Goal: Transaction & Acquisition: Purchase product/service

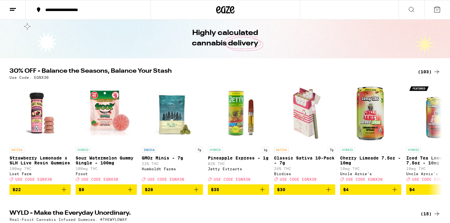
scroll to position [21, 0]
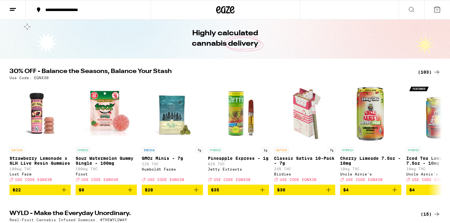
click at [427, 69] on div "(103)" at bounding box center [429, 71] width 23 height 7
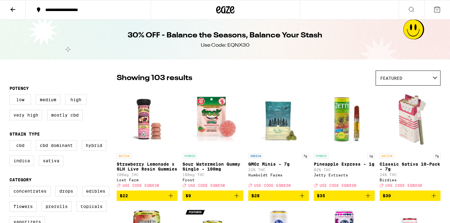
click at [11, 8] on icon at bounding box center [12, 9] width 7 height 7
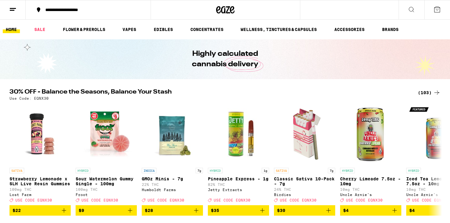
click at [414, 13] on icon at bounding box center [411, 9] width 7 height 7
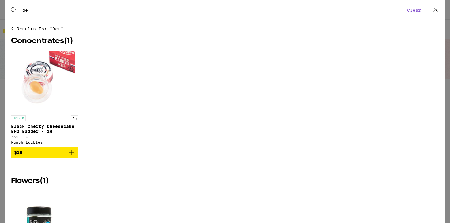
type input "d"
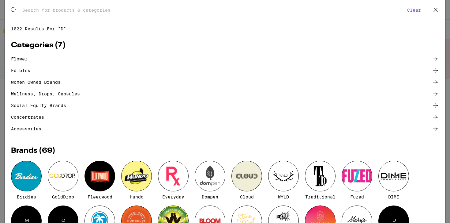
type input "e"
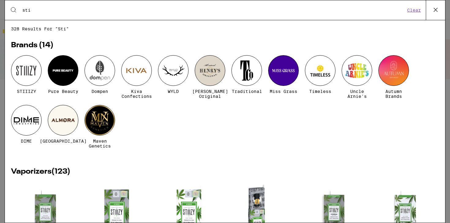
type input "sti"
click at [28, 79] on div at bounding box center [26, 70] width 31 height 31
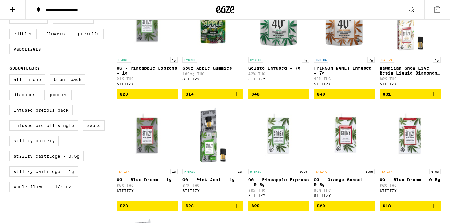
scroll to position [332, 0]
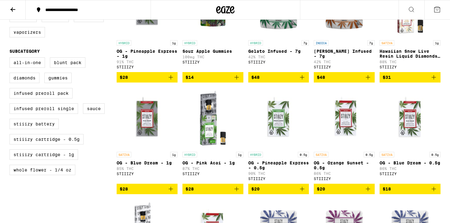
click at [174, 82] on button "$28" at bounding box center [147, 77] width 61 height 10
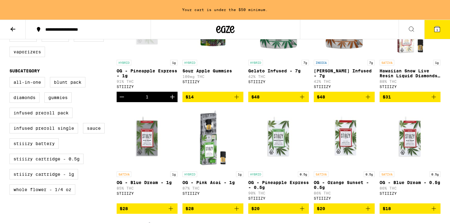
scroll to position [352, 0]
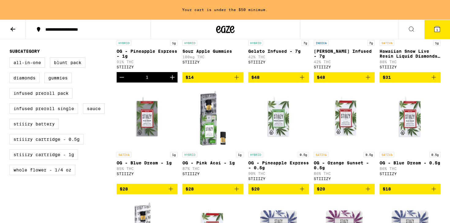
click at [174, 192] on icon "Add to bag" at bounding box center [170, 188] width 7 height 7
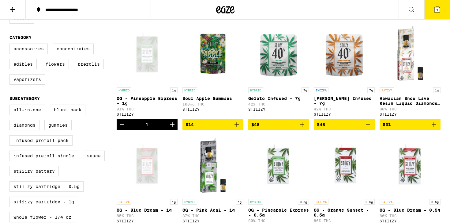
scroll to position [321, 0]
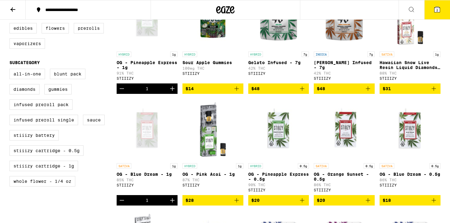
click at [431, 13] on button "2" at bounding box center [437, 9] width 26 height 19
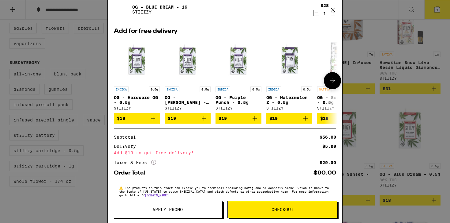
scroll to position [54, 0]
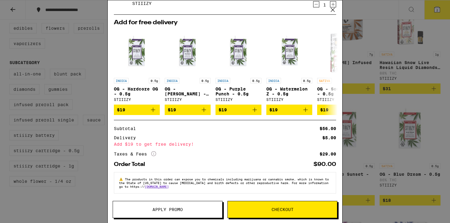
click at [332, 10] on icon at bounding box center [332, 9] width 9 height 9
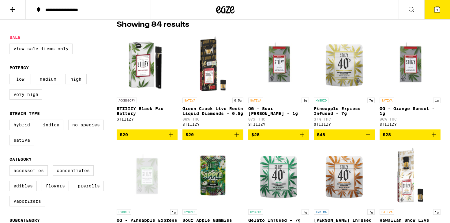
scroll to position [165, 0]
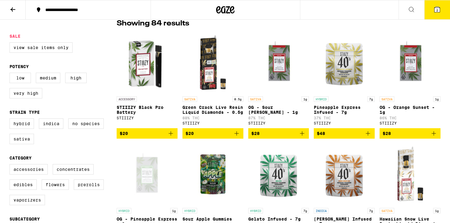
click at [10, 6] on icon at bounding box center [12, 9] width 7 height 7
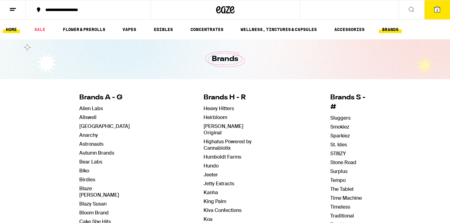
click at [11, 32] on link "HOME" at bounding box center [11, 29] width 17 height 7
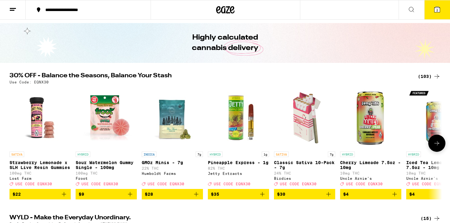
scroll to position [19, 0]
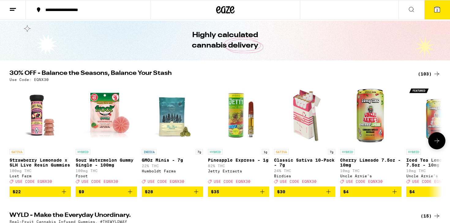
click at [260, 195] on icon "Add to bag" at bounding box center [262, 191] width 7 height 7
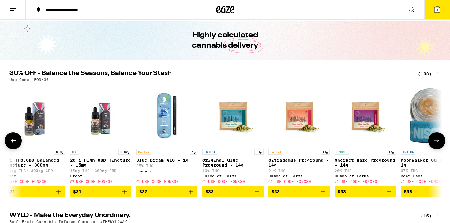
scroll to position [0, 4102]
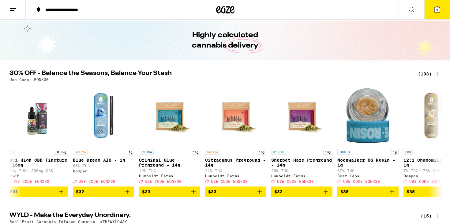
click at [273, 74] on h2 "30% OFF - Balance the Seasons, Balance Your Stash" at bounding box center [209, 73] width 401 height 7
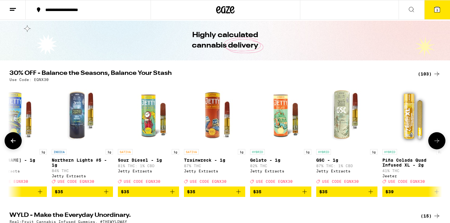
scroll to position [0, 4716]
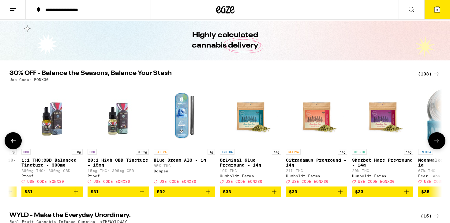
scroll to position [0, 3968]
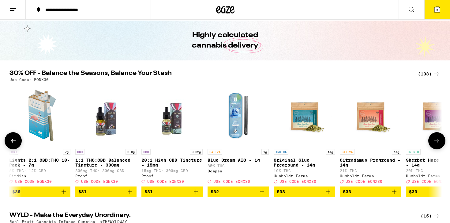
click at [241, 123] on img "Open page for Blue Dream AIO - 1g from Dompen" at bounding box center [238, 114] width 61 height 61
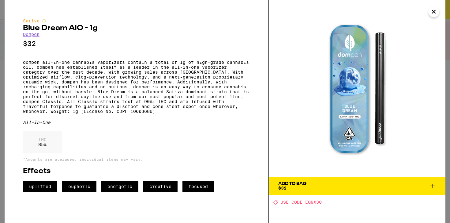
click at [439, 12] on button "Close" at bounding box center [433, 11] width 11 height 11
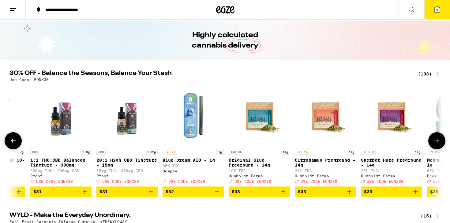
scroll to position [0, 4015]
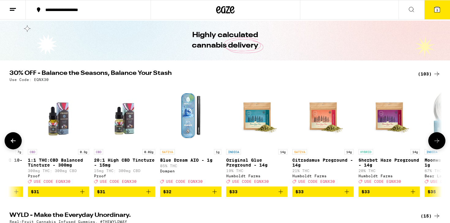
click at [214, 193] on icon "Add to bag" at bounding box center [214, 191] width 4 height 4
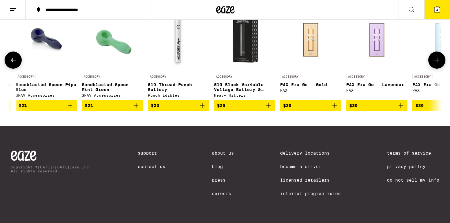
scroll to position [0, 1313]
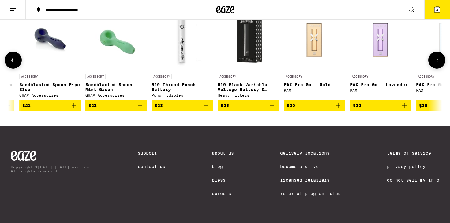
click at [206, 109] on icon "Add to bag" at bounding box center [205, 105] width 7 height 7
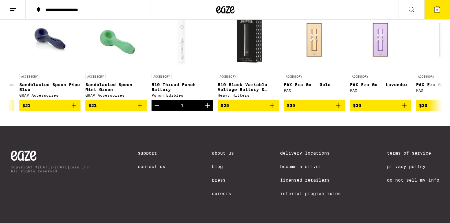
click at [433, 13] on button "5" at bounding box center [437, 9] width 26 height 19
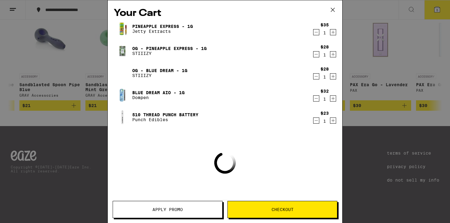
scroll to position [2935, 0]
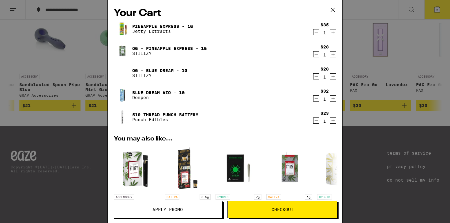
click at [317, 55] on icon "Decrement" at bounding box center [316, 54] width 6 height 7
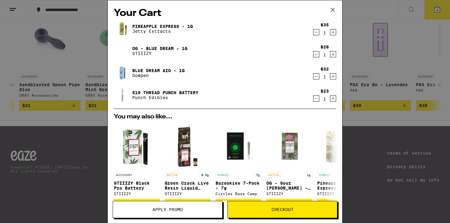
click at [316, 56] on icon "Decrement" at bounding box center [316, 54] width 6 height 7
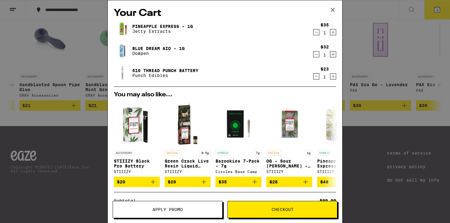
click at [317, 53] on icon "Decrement" at bounding box center [316, 54] width 6 height 7
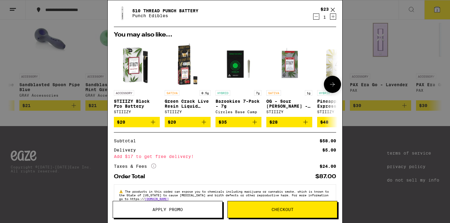
scroll to position [54, 0]
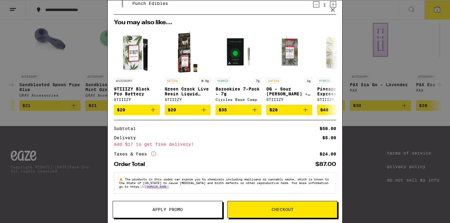
click at [372, 36] on div "Your Cart Pineapple Express - 1g Jetty Extracts $35 1 510 Thread Punch Battery …" at bounding box center [225, 111] width 450 height 223
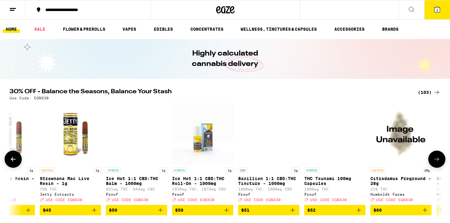
scroll to position [0, 5597]
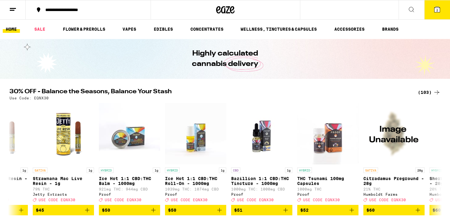
click at [301, 94] on h2 "30% OFF - Balance the Seasons, Balance Your Stash" at bounding box center [209, 91] width 401 height 7
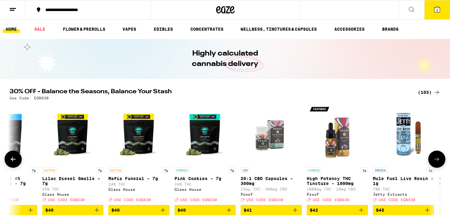
scroll to position [0, 5015]
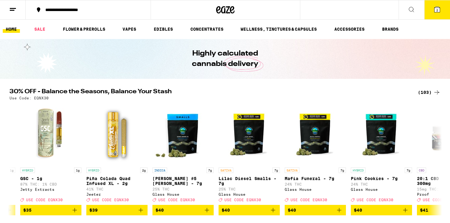
click at [429, 94] on div "(103)" at bounding box center [429, 91] width 23 height 7
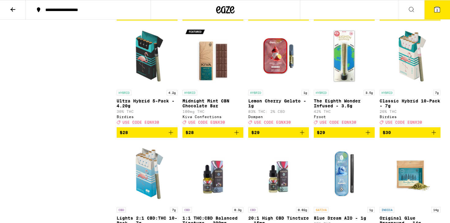
scroll to position [1336, 0]
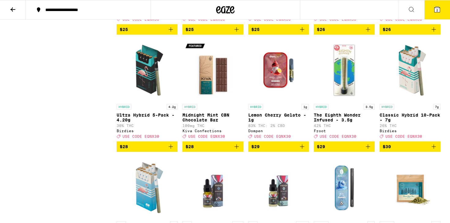
click at [269, 101] on img "Open page for Lemon Cherry Gelato - 1g from Dompen" at bounding box center [278, 69] width 61 height 61
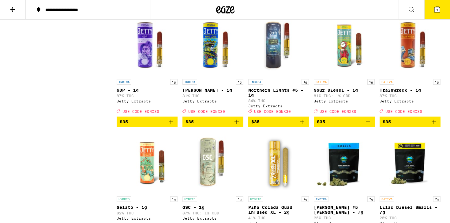
scroll to position [1713, 0]
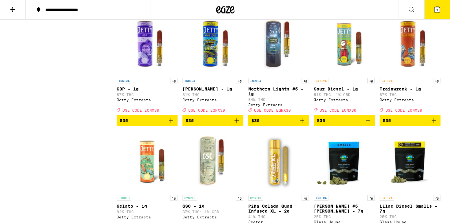
click at [370, 124] on icon "Add to bag" at bounding box center [367, 120] width 7 height 7
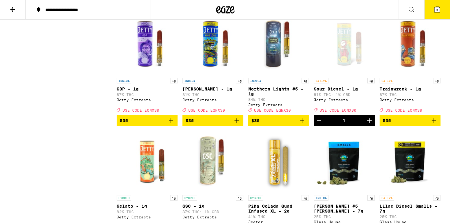
click at [390, 75] on img "Open page for Trainwreck - 1g from Jetty Extracts" at bounding box center [410, 43] width 61 height 61
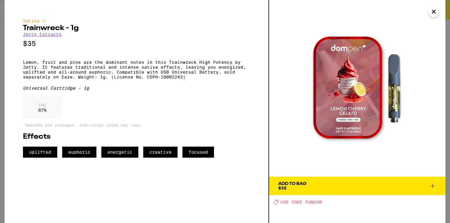
click at [437, 14] on icon "Close" at bounding box center [433, 11] width 7 height 9
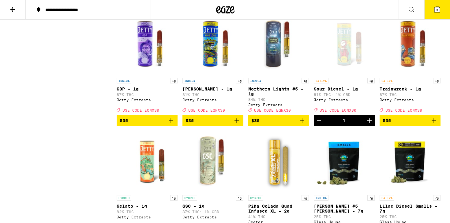
click at [354, 75] on div "Open page for Sour Diesel - 1g from Jetty Extracts" at bounding box center [344, 43] width 61 height 61
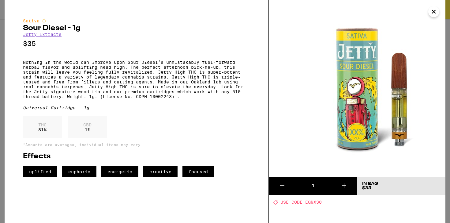
click at [438, 13] on button "Close" at bounding box center [433, 11] width 11 height 11
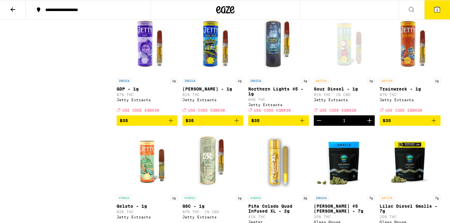
click at [437, 15] on button "3" at bounding box center [437, 9] width 26 height 19
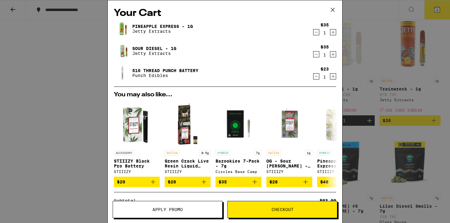
click at [420, 169] on div "Your Cart Pineapple Express - 1g Jetty Extracts $35 1 Sour Diesel - 1g Jetty Ex…" at bounding box center [225, 111] width 450 height 223
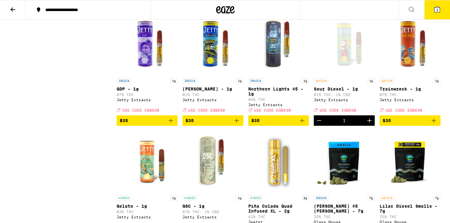
click at [438, 17] on button "3" at bounding box center [437, 9] width 26 height 19
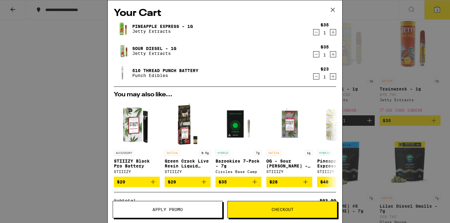
click at [202, 205] on button "Apply Promo" at bounding box center [168, 209] width 110 height 17
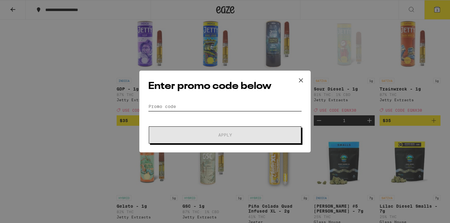
click at [206, 105] on input "Promo Code" at bounding box center [225, 106] width 154 height 9
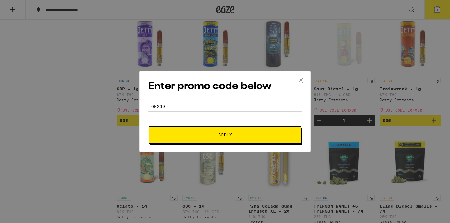
type input "EQNX30"
click at [247, 131] on button "Apply" at bounding box center [225, 134] width 152 height 17
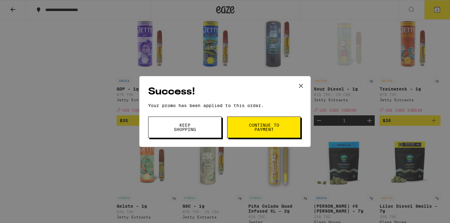
click at [247, 131] on button "Continue to payment" at bounding box center [263, 126] width 73 height 21
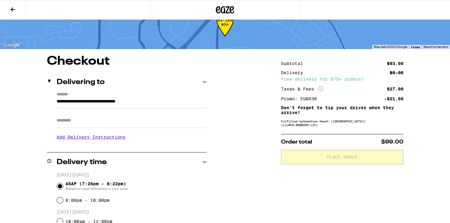
scroll to position [19, 0]
click at [78, 120] on input "Apt/Suite" at bounding box center [132, 120] width 150 height 15
type input "**"
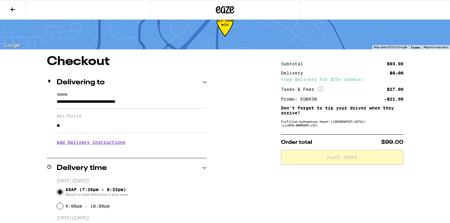
click at [84, 144] on h3 "Add Delivery Instructions" at bounding box center [132, 142] width 150 height 14
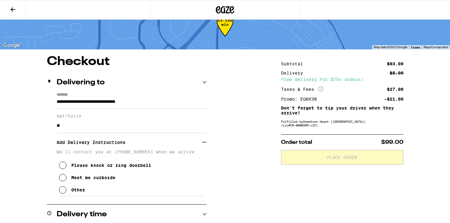
click at [70, 195] on button "Other" at bounding box center [72, 189] width 26 height 12
click at [84, 211] on textarea "Enter any other delivery instructions you want driver to know" at bounding box center [132, 210] width 146 height 29
click at [146, 205] on textarea "far right side of community, building one. Upstairs unit." at bounding box center [132, 210] width 146 height 29
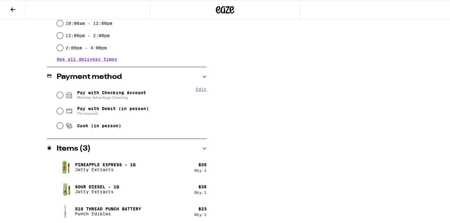
scroll to position [306, 0]
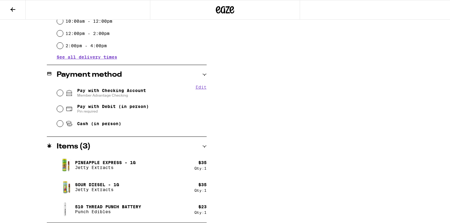
type textarea "far right side of community, Building one. Upstairs unit."
click at [60, 96] on input "Pay with Checking Account Member Advantage Checking" at bounding box center [60, 93] width 6 height 6
radio input "true"
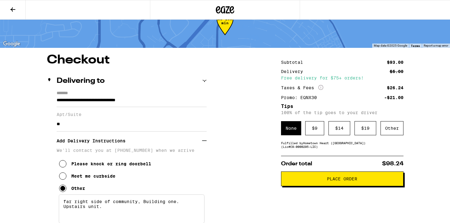
scroll to position [0, 0]
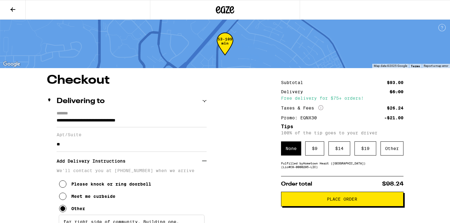
click at [334, 201] on span "Place Order" at bounding box center [342, 199] width 30 height 4
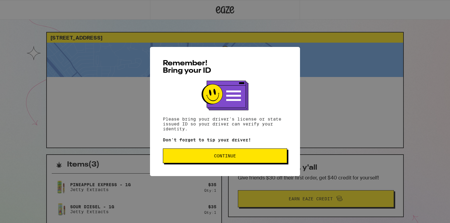
click at [261, 163] on button "Continue" at bounding box center [225, 155] width 124 height 15
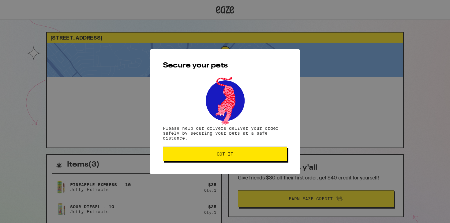
click at [248, 157] on button "Got it" at bounding box center [225, 153] width 124 height 15
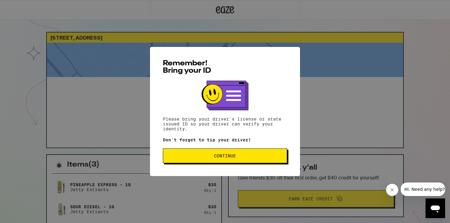
click at [243, 158] on span "Continue" at bounding box center [225, 155] width 114 height 4
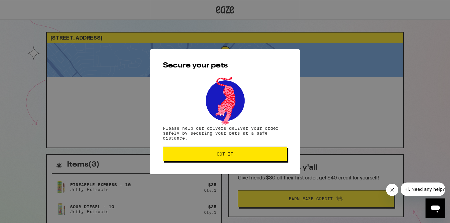
click at [223, 158] on button "Got it" at bounding box center [225, 153] width 124 height 15
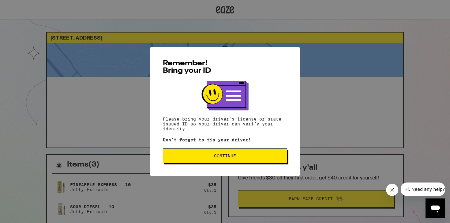
click at [243, 159] on button "Continue" at bounding box center [225, 155] width 124 height 15
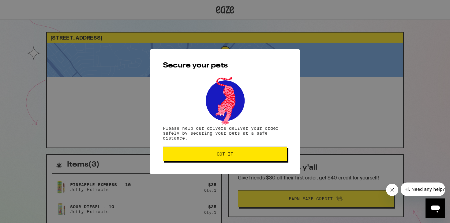
click at [243, 159] on button "Got it" at bounding box center [225, 153] width 124 height 15
